Goal: Find specific page/section: Find specific page/section

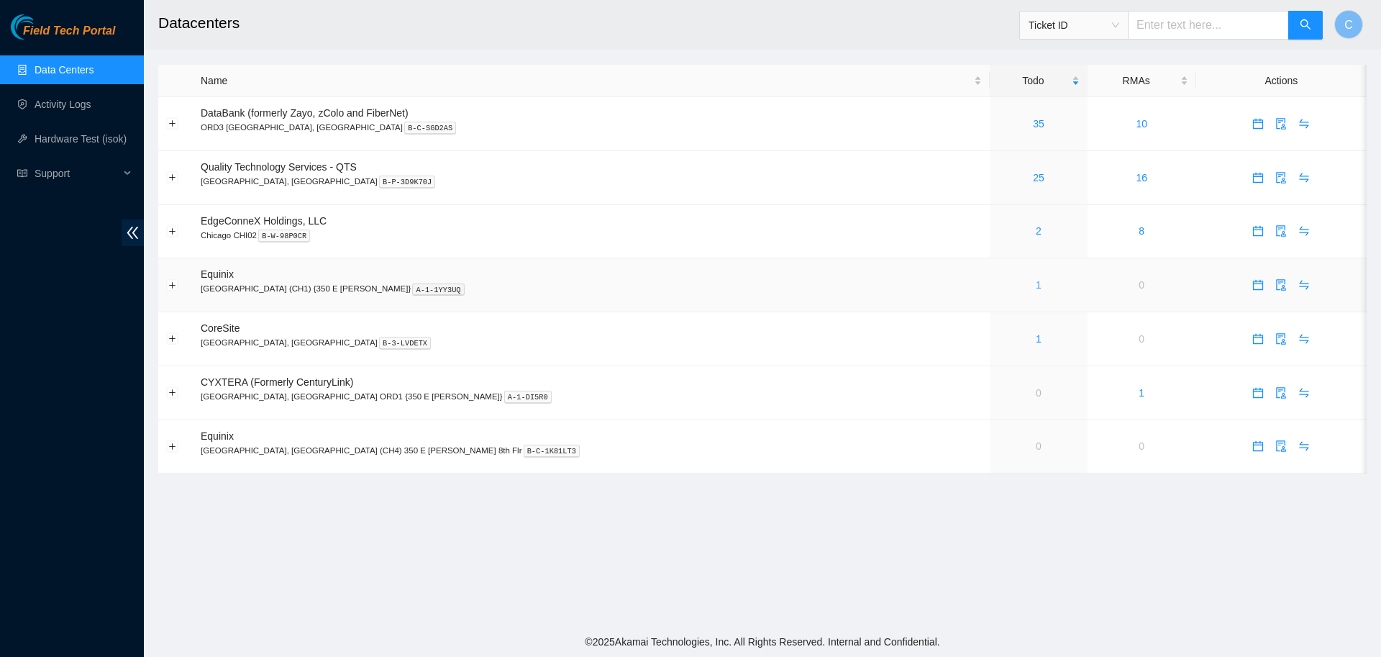
click at [1036, 282] on link "1" at bounding box center [1039, 285] width 6 height 12
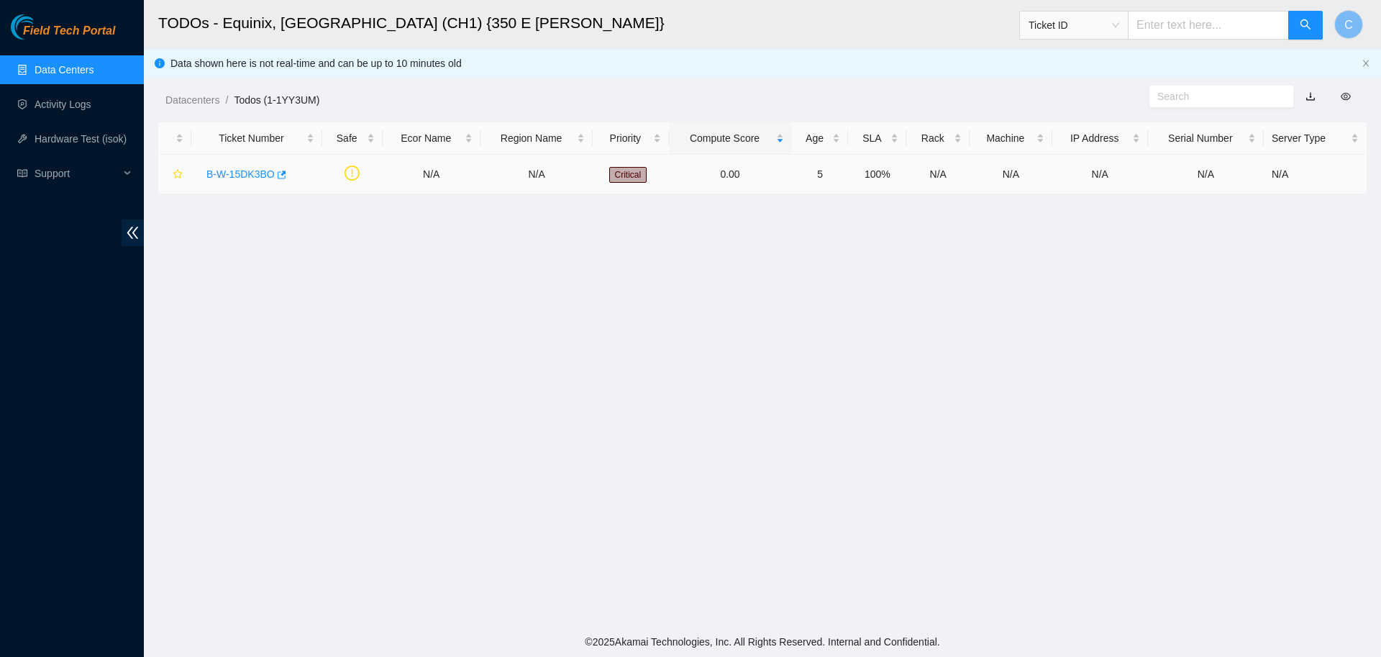
click at [245, 175] on link "B-W-15DK3BO" at bounding box center [240, 174] width 68 height 12
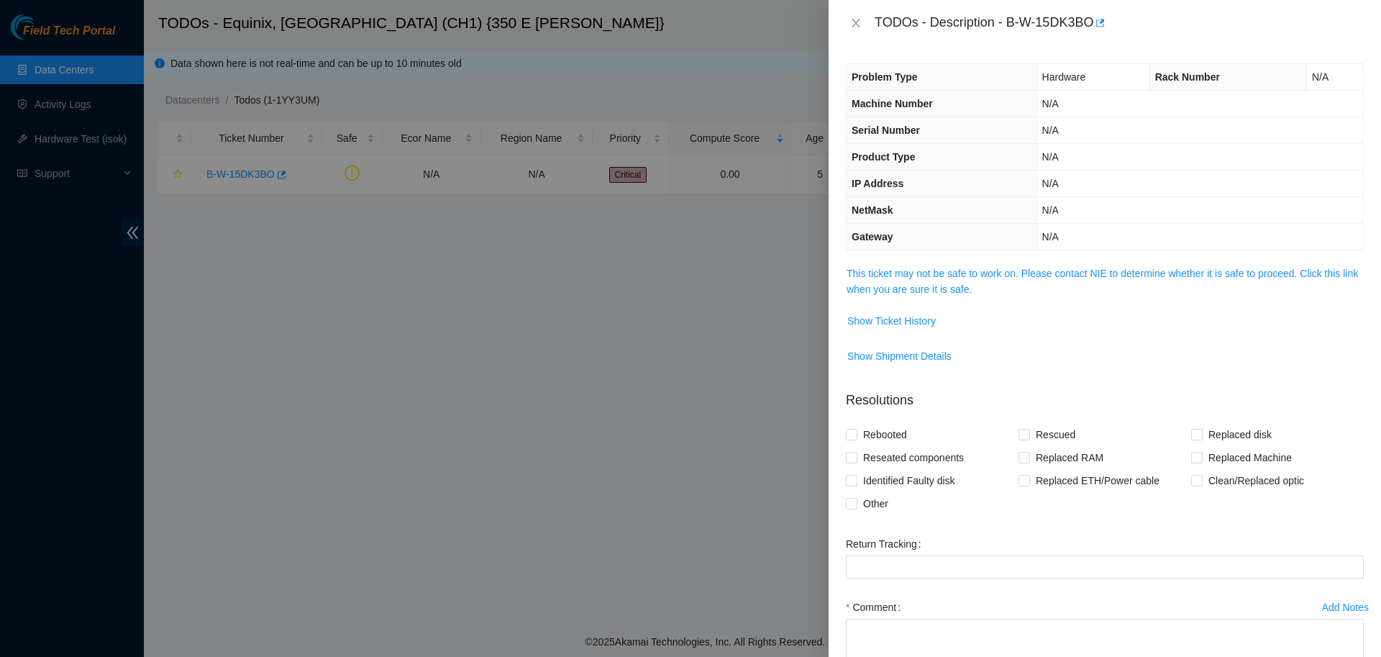
click at [897, 281] on span "This ticket may not be safe to work on. Please contact NIE to determine whether…" at bounding box center [1104, 281] width 516 height 32
click at [913, 276] on link "This ticket may not be safe to work on. Please contact NIE to determine whether…" at bounding box center [1101, 281] width 511 height 27
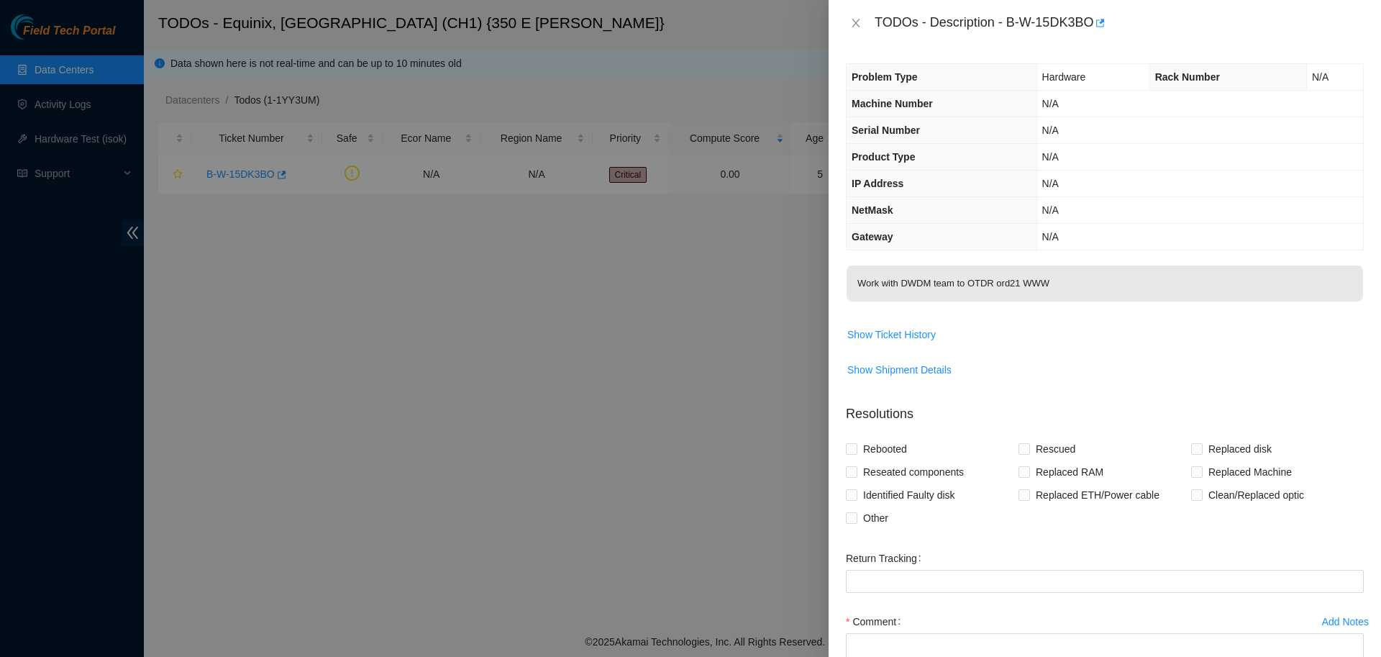
click at [1044, 308] on span "Work with DWDM team to OTDR ord21 WWW" at bounding box center [1104, 287] width 516 height 45
drag, startPoint x: 1004, startPoint y: 24, endPoint x: 1085, endPoint y: 24, distance: 81.3
click at [1085, 24] on div "TODOs - Description - B-W-15DK3BO" at bounding box center [1119, 23] width 489 height 23
copy div "B-W-15DK3BO"
click at [901, 334] on span "Show Ticket History" at bounding box center [891, 335] width 88 height 16
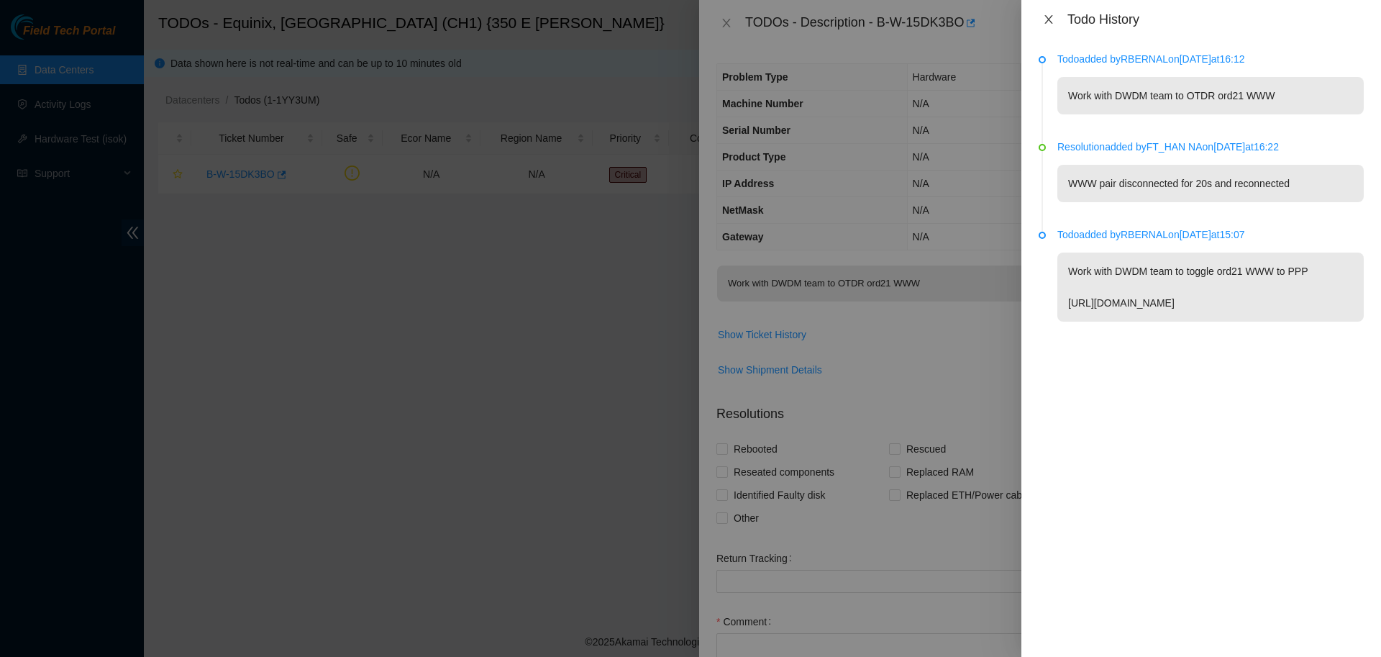
click at [1046, 17] on icon "close" at bounding box center [1049, 20] width 12 height 12
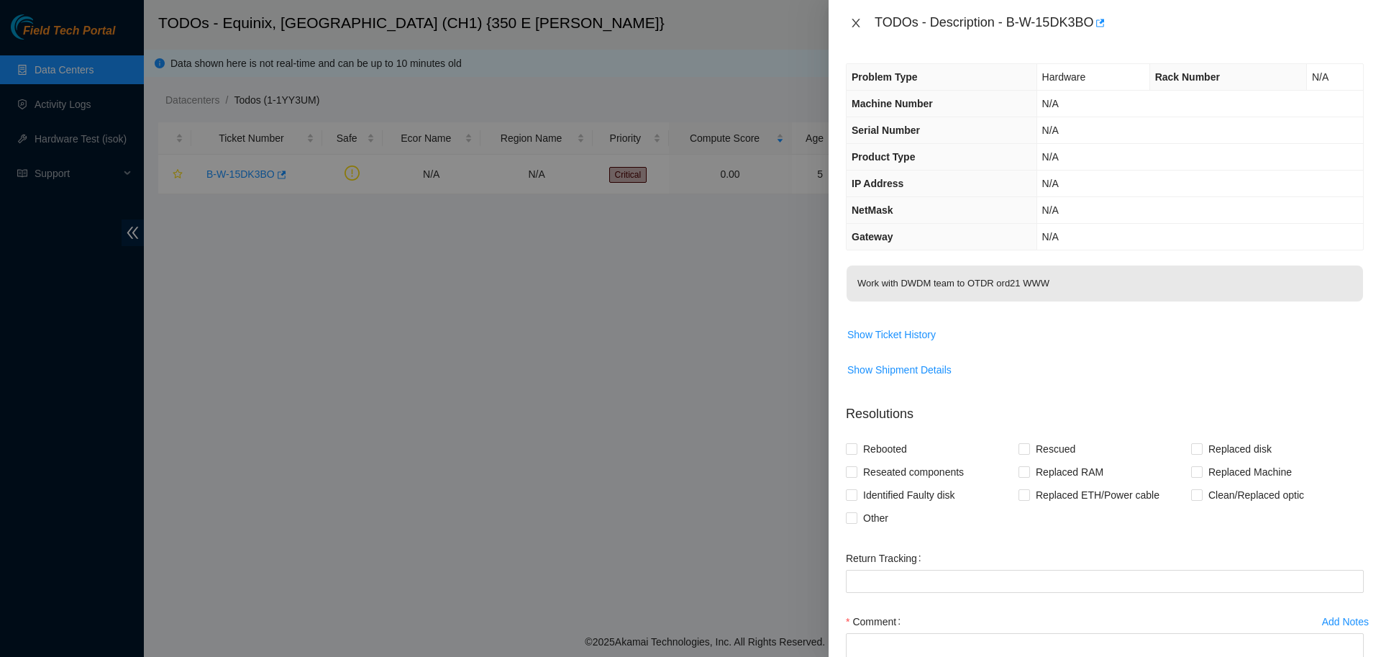
click at [850, 19] on icon "close" at bounding box center [856, 23] width 12 height 12
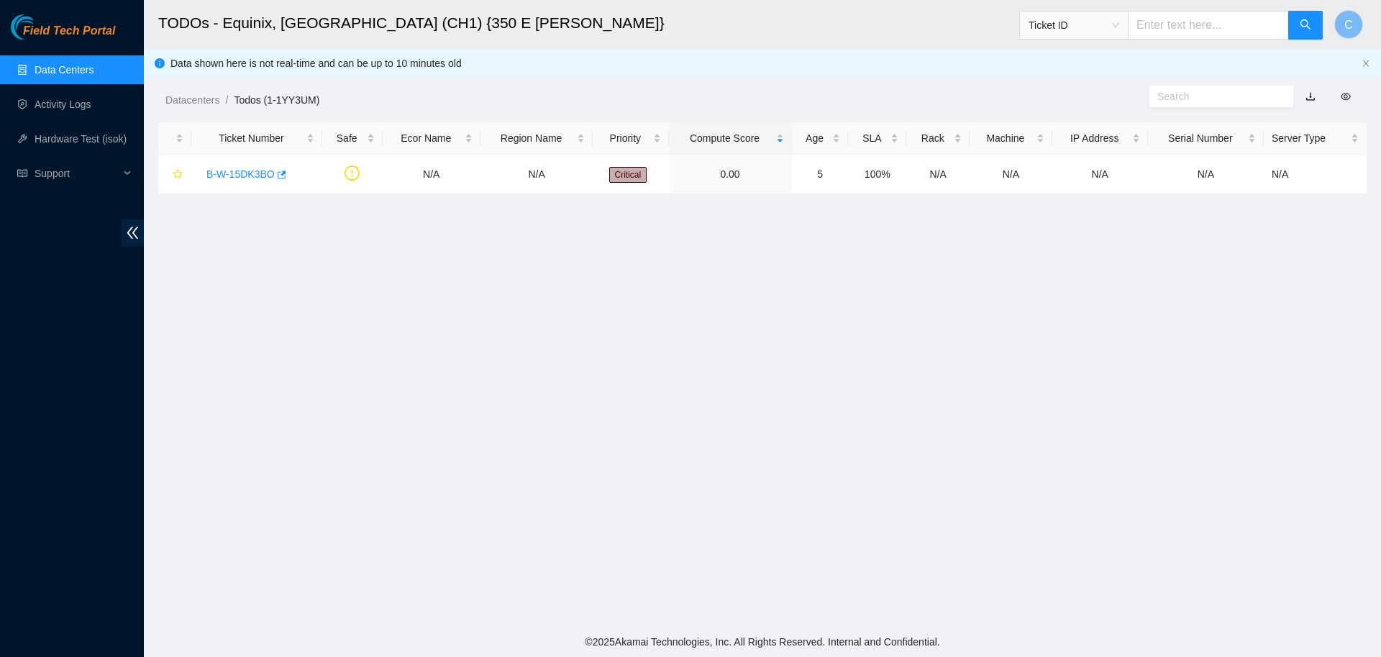
click at [648, 533] on main "TODOs - Equinix, Chicago (CH1) {350 E Cermak} Ticket ID C Data shown here is no…" at bounding box center [762, 313] width 1237 height 626
click at [65, 68] on link "Data Centers" at bounding box center [64, 70] width 59 height 12
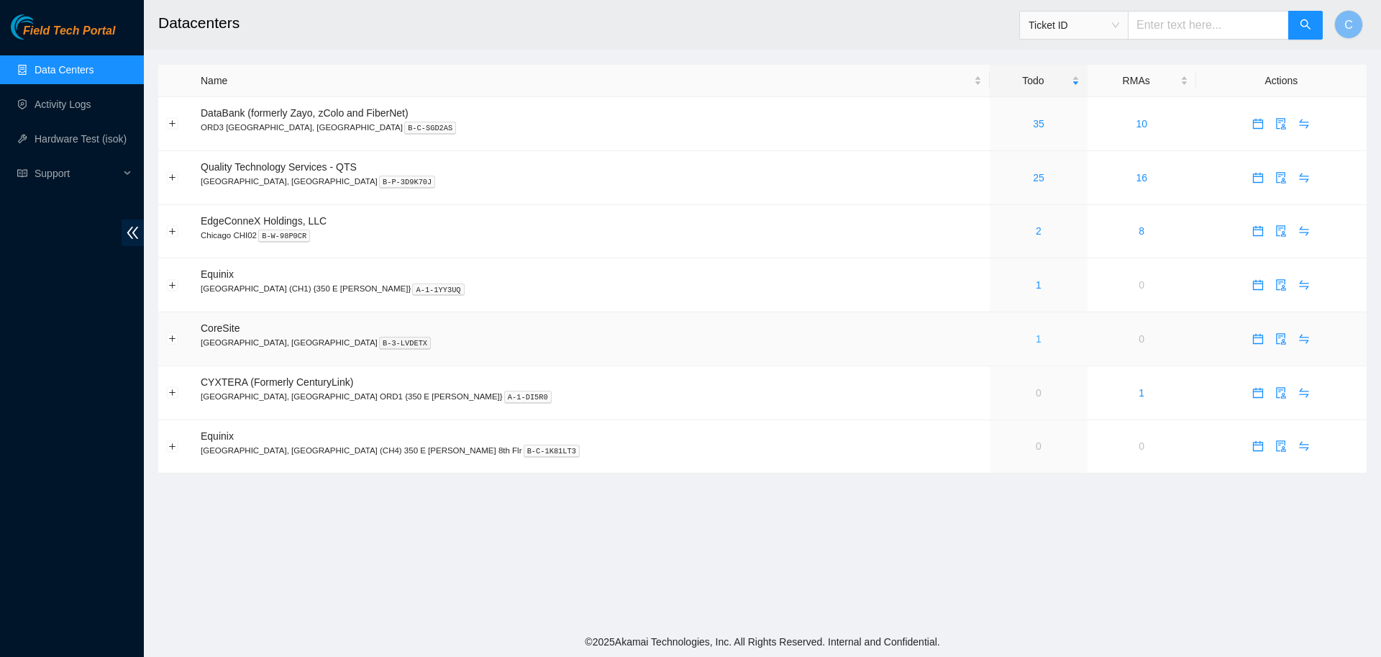
click at [1036, 335] on link "1" at bounding box center [1039, 339] width 6 height 12
